Goal: Task Accomplishment & Management: Complete application form

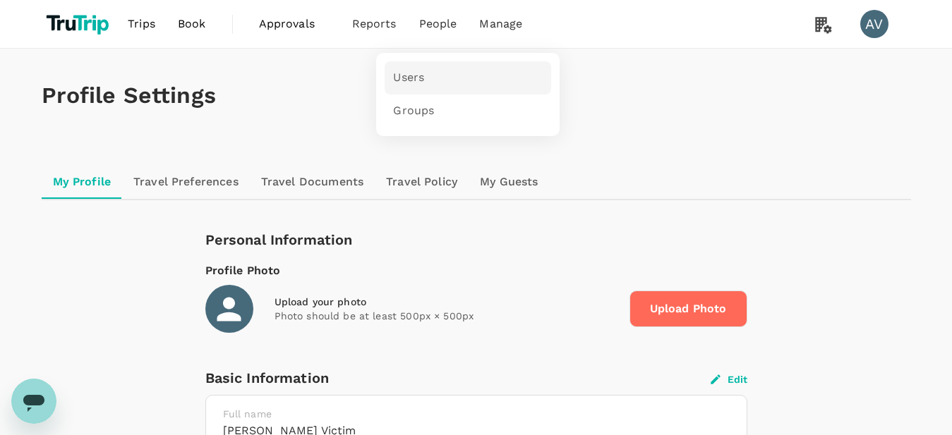
click at [401, 72] on span "Users" at bounding box center [408, 78] width 31 height 16
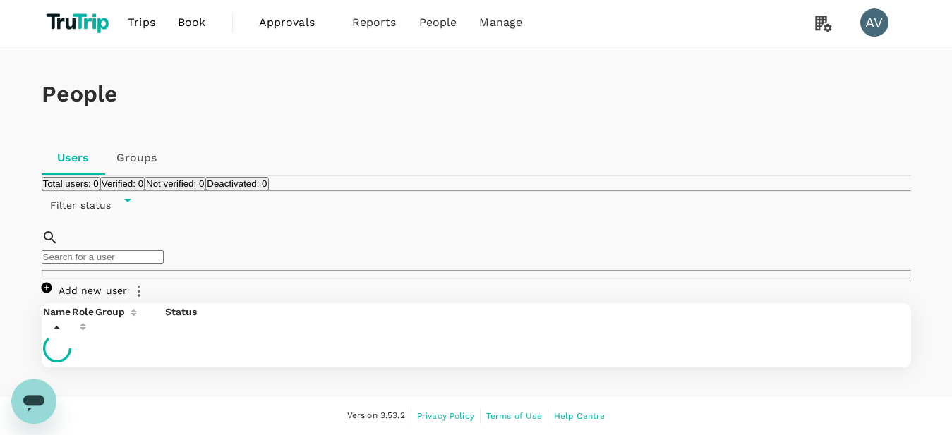
scroll to position [91, 0]
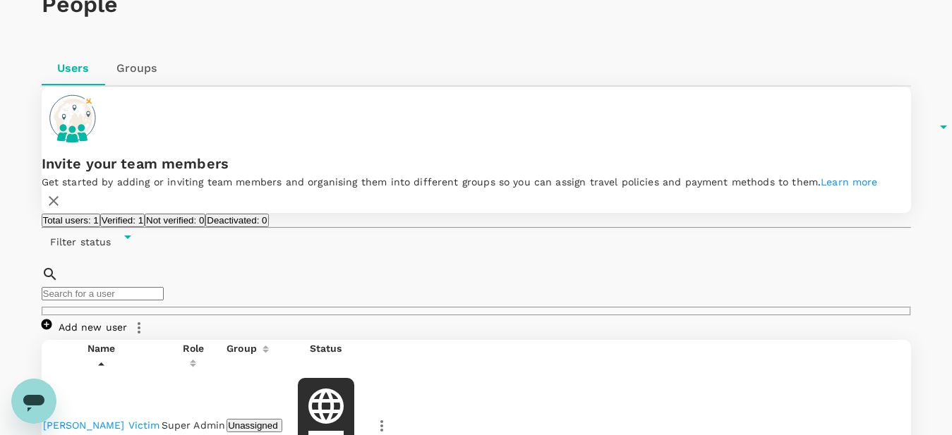
click at [128, 322] on link "Add new user" at bounding box center [85, 327] width 86 height 11
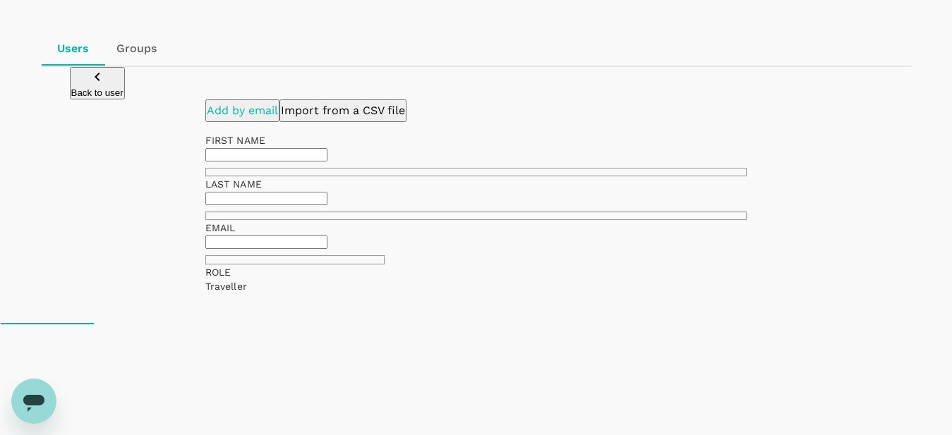
scroll to position [144, 0]
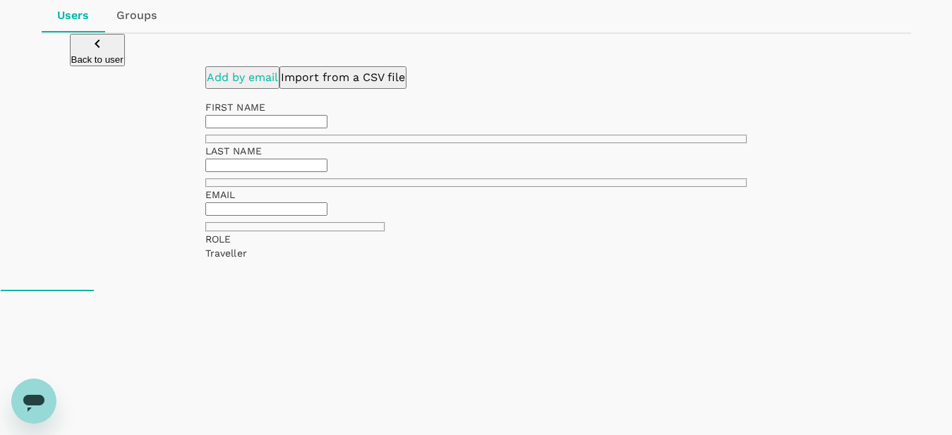
click at [327, 128] on input "text" at bounding box center [266, 121] width 122 height 13
type input "Oby"
type input "Lokk"
type input "[EMAIL_ADDRESS][DOMAIN_NAME]"
